Goal: Task Accomplishment & Management: Use online tool/utility

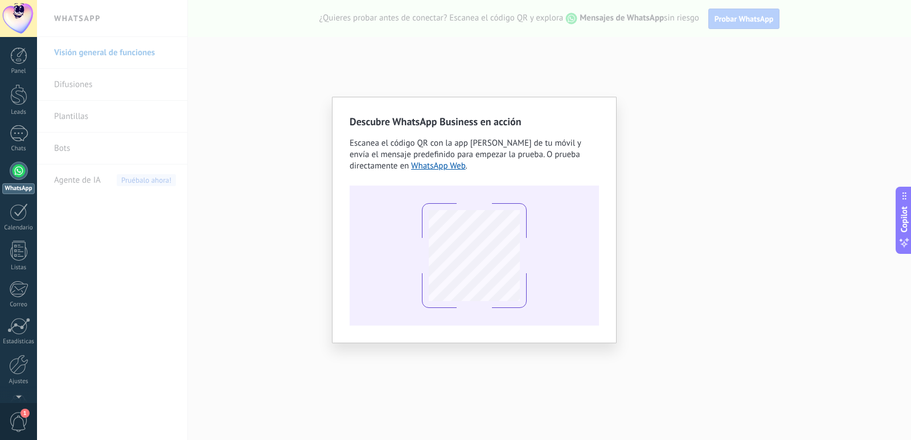
click at [733, 184] on div "Descubre WhatsApp Business en acción Escanea el código QR con la app [PERSON_NA…" at bounding box center [474, 220] width 874 height 440
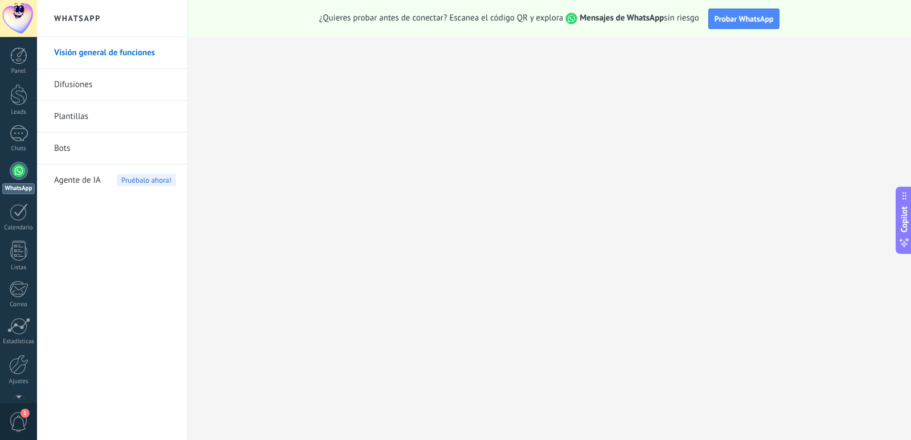
click at [22, 170] on div at bounding box center [19, 171] width 18 height 18
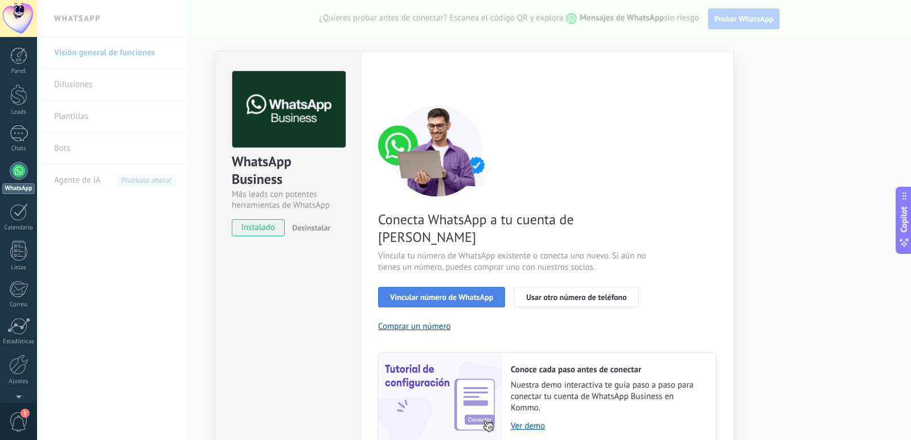
click at [488, 287] on button "Vincular número de WhatsApp" at bounding box center [441, 297] width 127 height 20
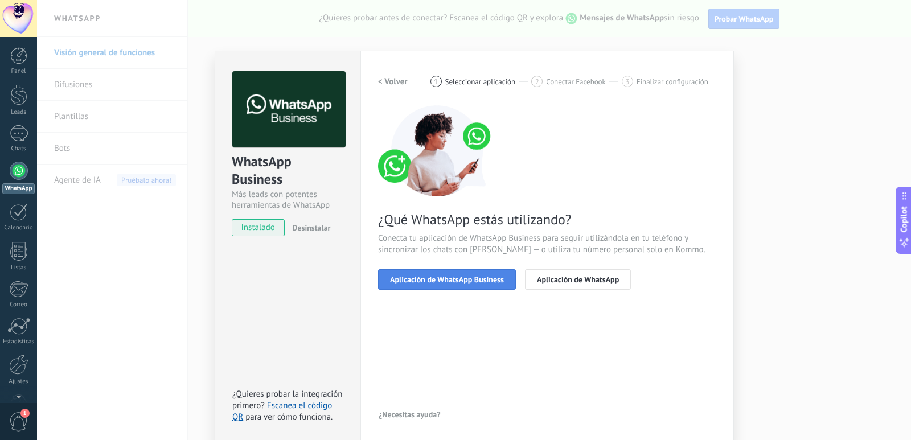
click at [423, 276] on span "Aplicación de WhatsApp Business" at bounding box center [447, 280] width 114 height 8
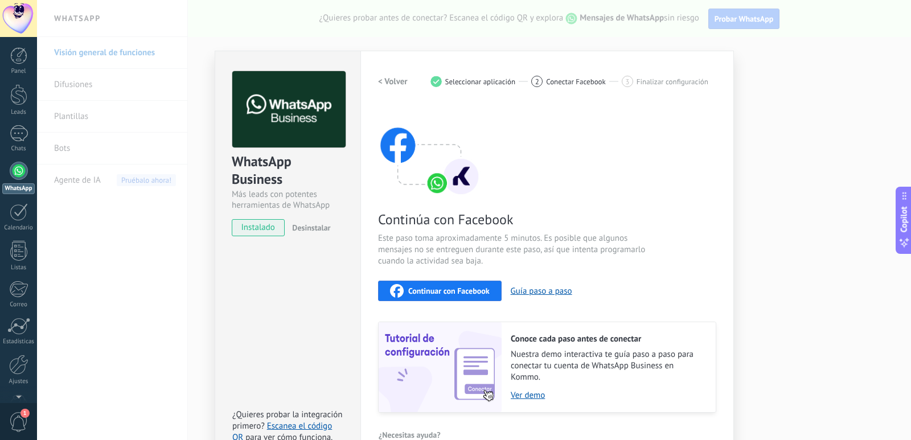
click at [802, 98] on div "WhatsApp Business Más leads con potentes herramientas de WhatsApp instalado Des…" at bounding box center [474, 220] width 874 height 440
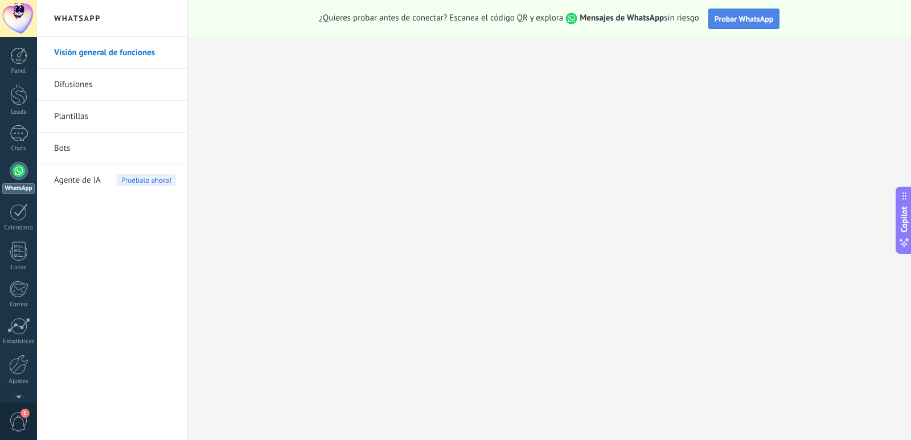
click at [748, 23] on span "Probar WhatsApp" at bounding box center [744, 19] width 59 height 10
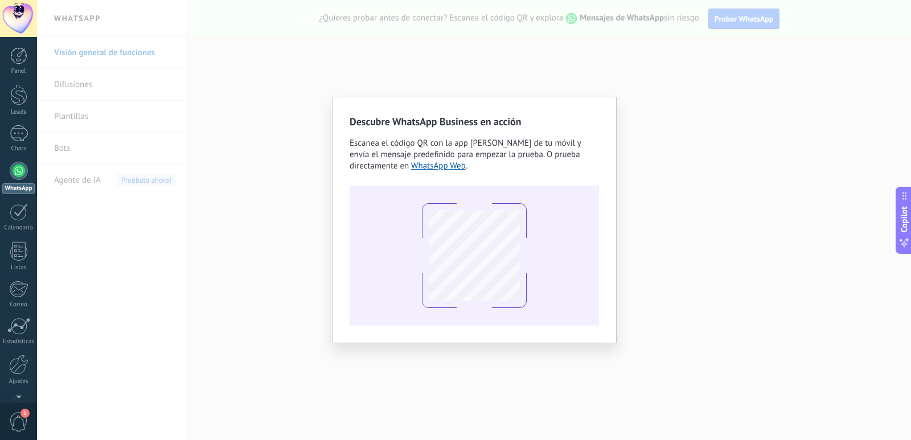
click at [280, 263] on div "Descubre WhatsApp Business en acción Escanea el código QR con la app [PERSON_NA…" at bounding box center [474, 220] width 874 height 440
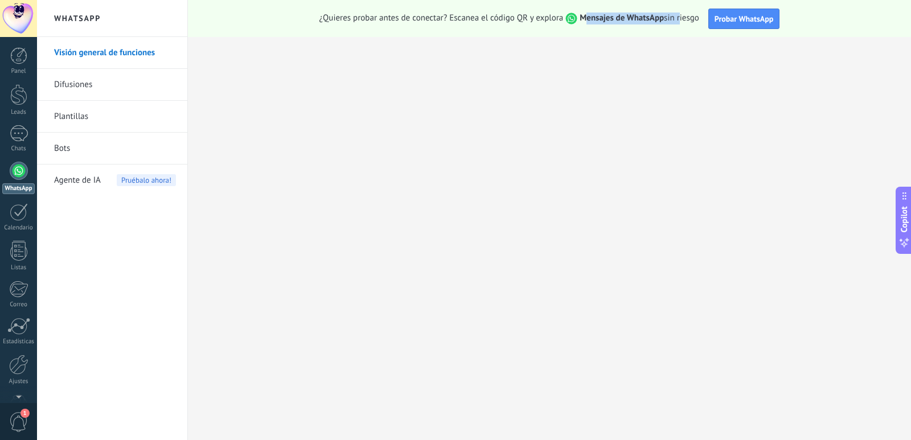
drag, startPoint x: 587, startPoint y: 22, endPoint x: 679, endPoint y: 22, distance: 91.7
click at [679, 22] on span "¿Quieres probar antes de conectar? Escanea el código QR y explora Mensajes de W…" at bounding box center [509, 19] width 380 height 12
click at [750, 22] on span "Probar WhatsApp" at bounding box center [744, 19] width 59 height 10
